Goal: Navigation & Orientation: Find specific page/section

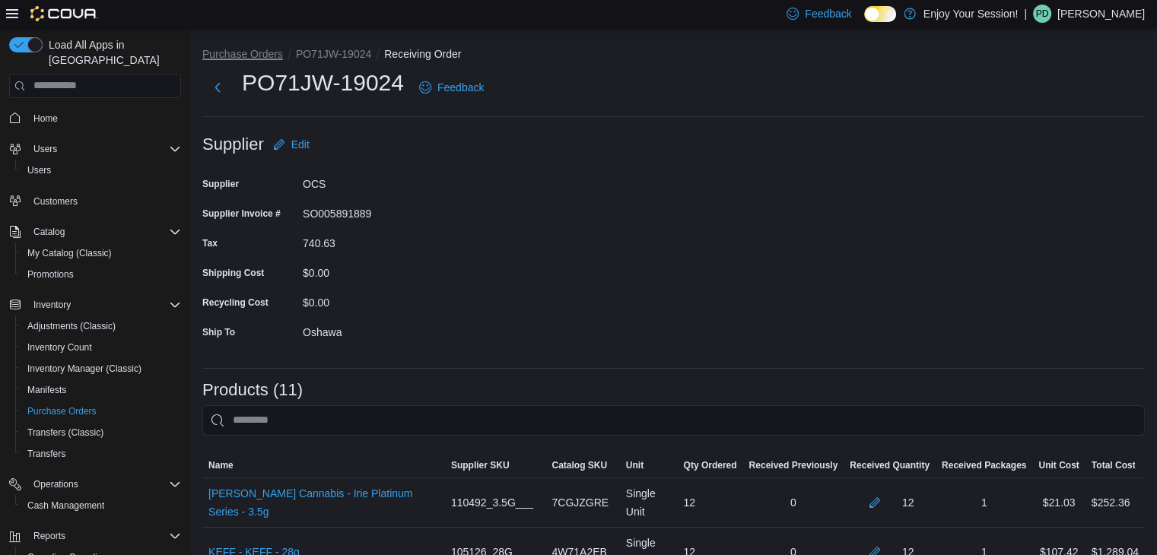
click at [260, 48] on button "Purchase Orders" at bounding box center [242, 54] width 81 height 12
